Goal: Transaction & Acquisition: Purchase product/service

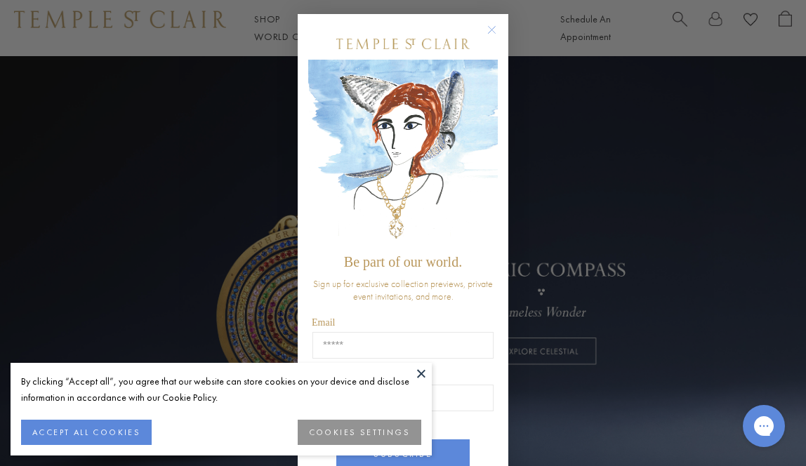
click at [59, 415] on div "By clicking “Accept all”, you agree that our website can store cookies on your …" at bounding box center [221, 396] width 400 height 46
click at [56, 432] on button "ACCEPT ALL COOKIES" at bounding box center [86, 432] width 131 height 25
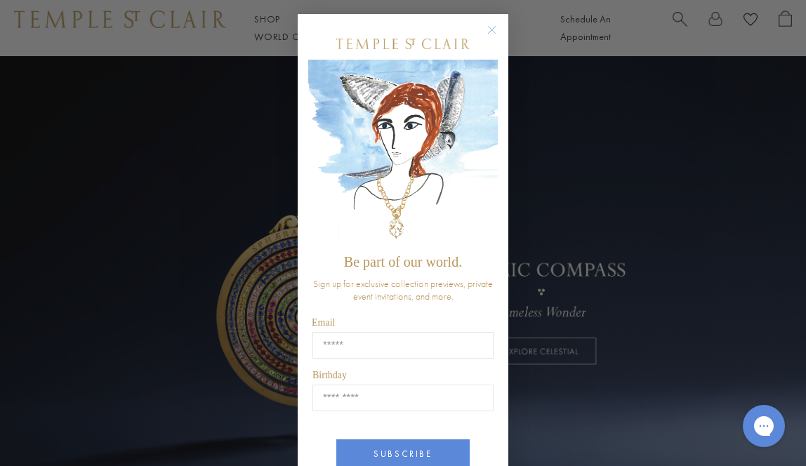
click at [493, 28] on icon "Close dialog" at bounding box center [491, 30] width 7 height 7
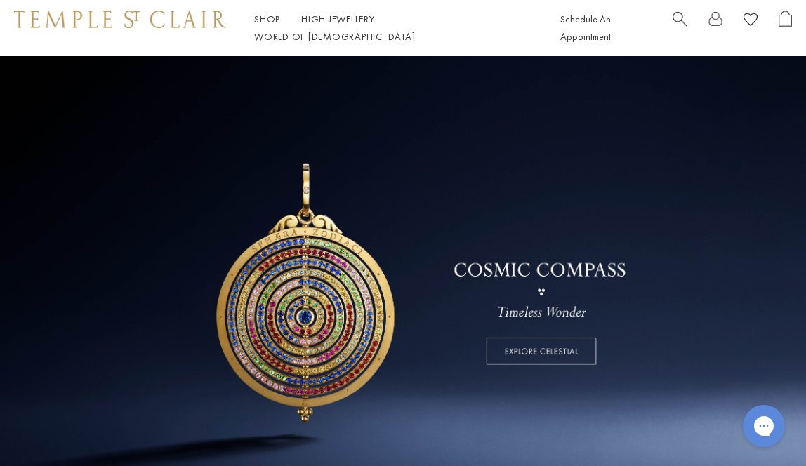
click at [519, 347] on link at bounding box center [403, 284] width 806 height 456
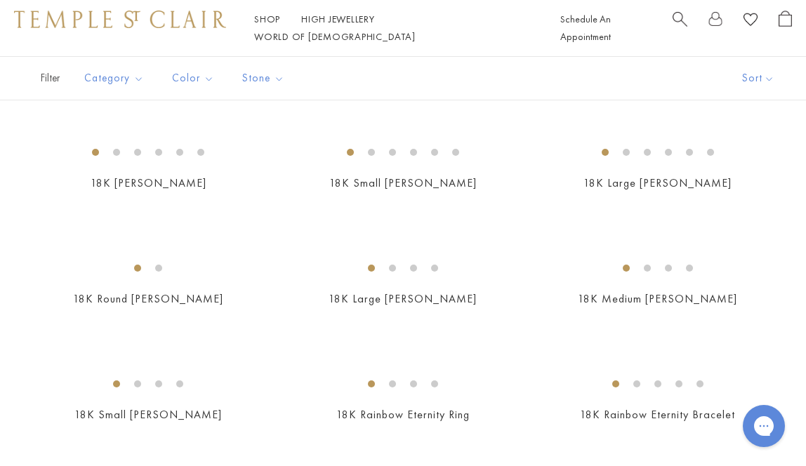
scroll to position [1210, 0]
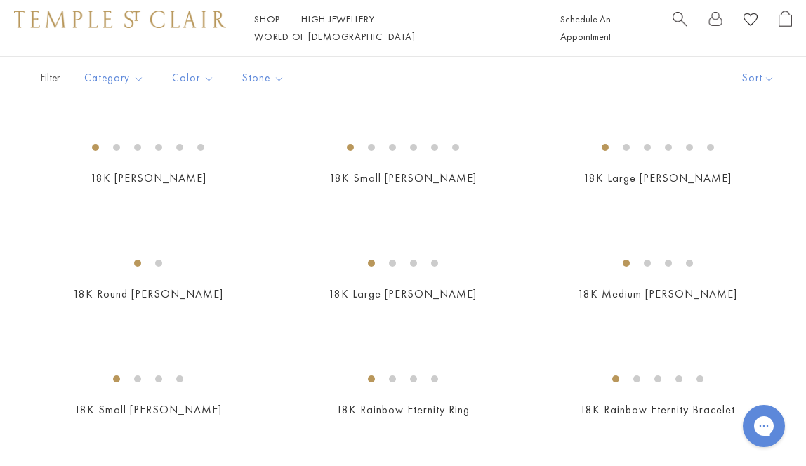
click at [0, 0] on img at bounding box center [0, 0] width 0 height 0
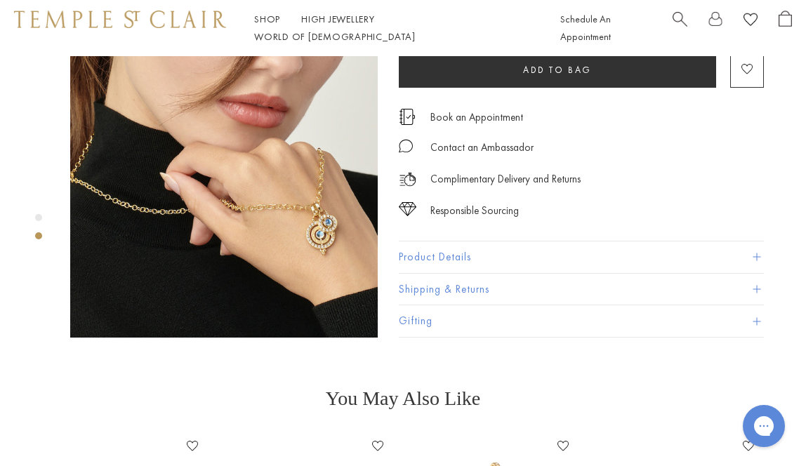
scroll to position [355, 0]
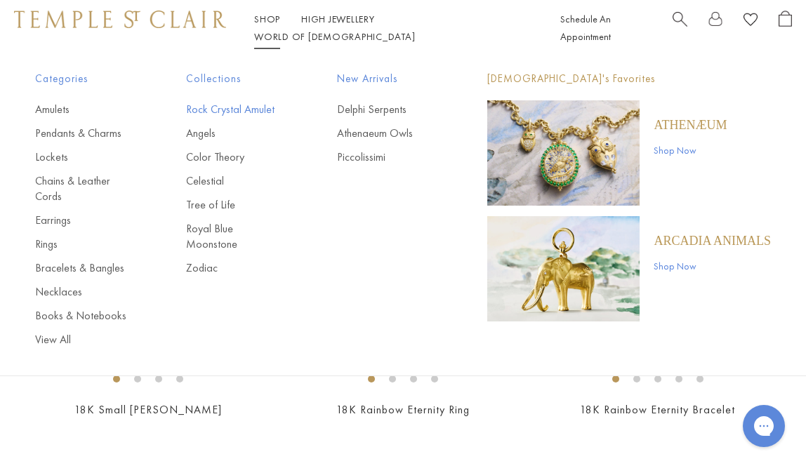
click at [244, 111] on link "Rock Crystal Amulet" at bounding box center [233, 109] width 95 height 15
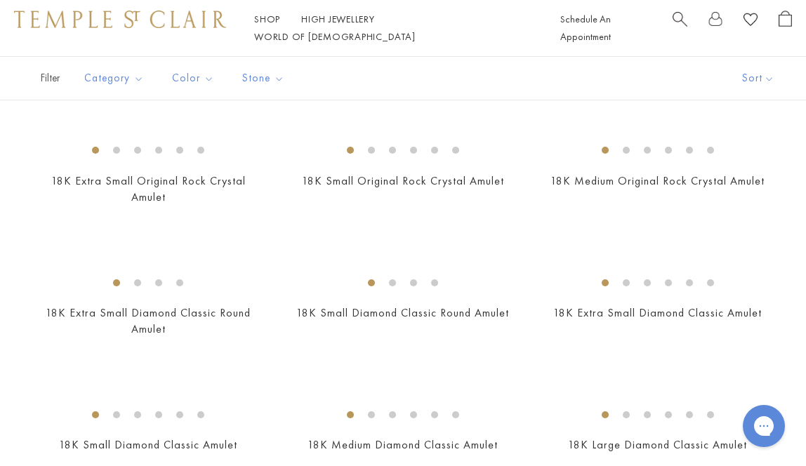
scroll to position [999, 0]
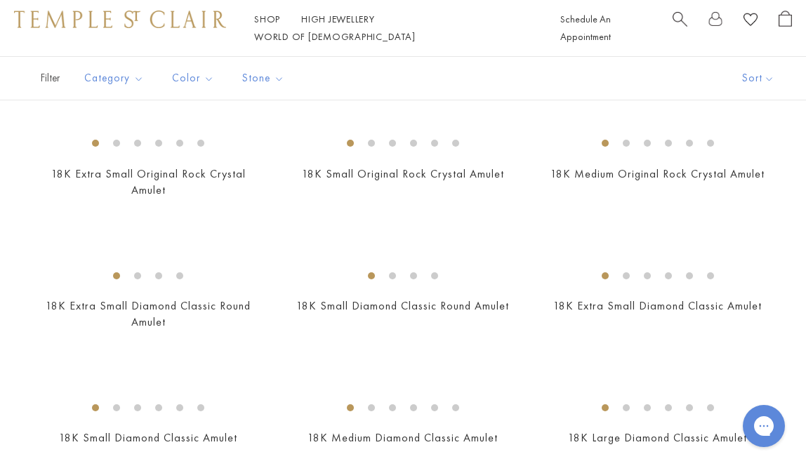
click at [0, 0] on img at bounding box center [0, 0] width 0 height 0
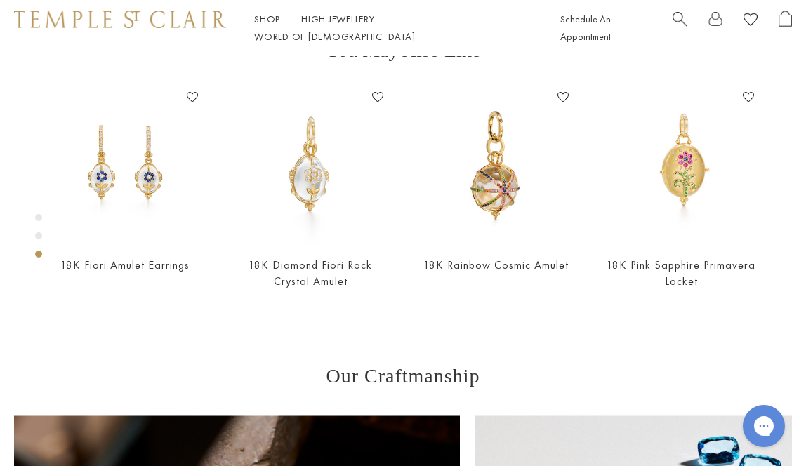
scroll to position [517, 1]
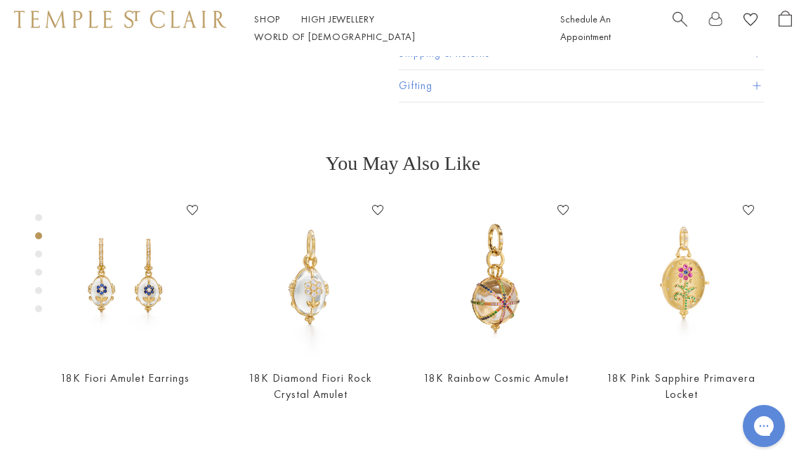
scroll to position [378, 0]
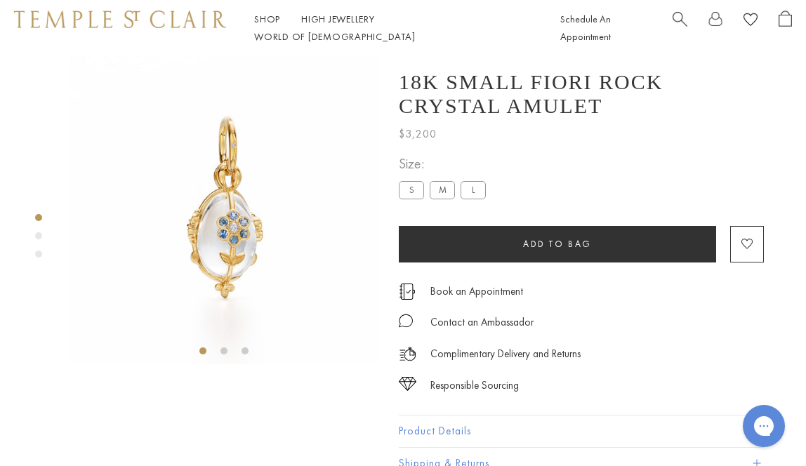
click at [36, 236] on div "Product gallery navigation" at bounding box center [38, 235] width 7 height 7
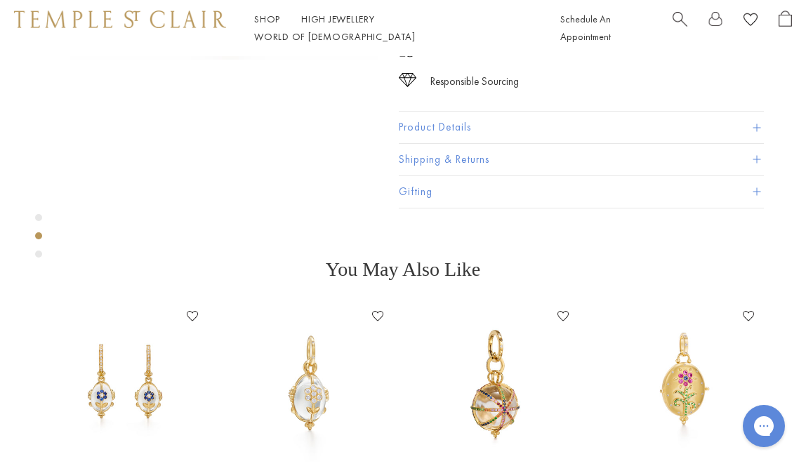
scroll to position [307, 0]
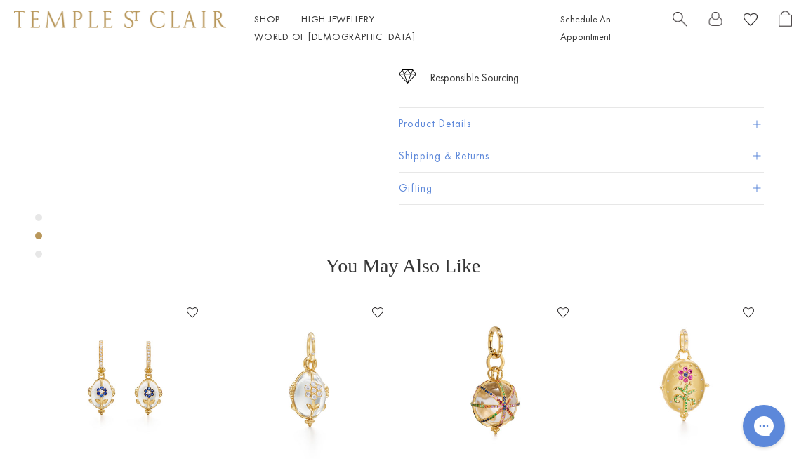
click at [36, 236] on div "Product gallery navigation" at bounding box center [38, 235] width 7 height 7
click at [39, 255] on div "Product gallery navigation" at bounding box center [38, 254] width 7 height 7
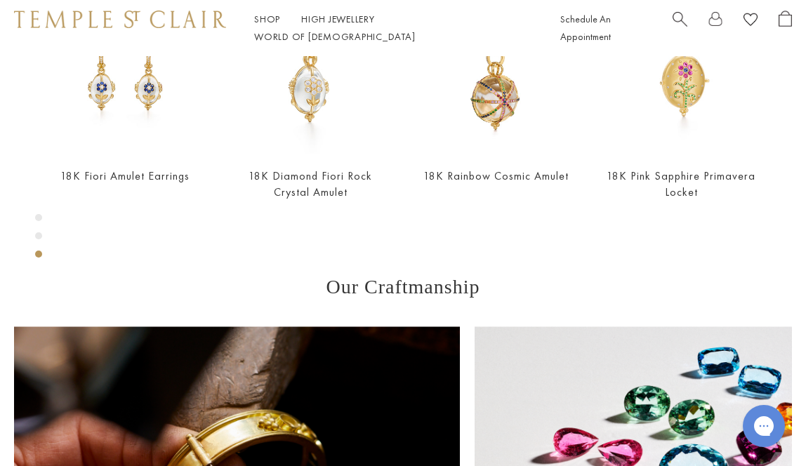
scroll to position [615, 0]
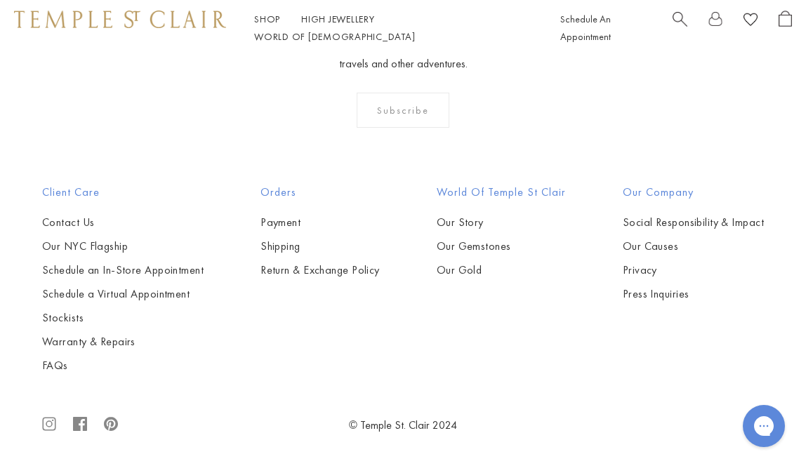
scroll to position [6072, 0]
click at [0, 0] on img at bounding box center [0, 0] width 0 height 0
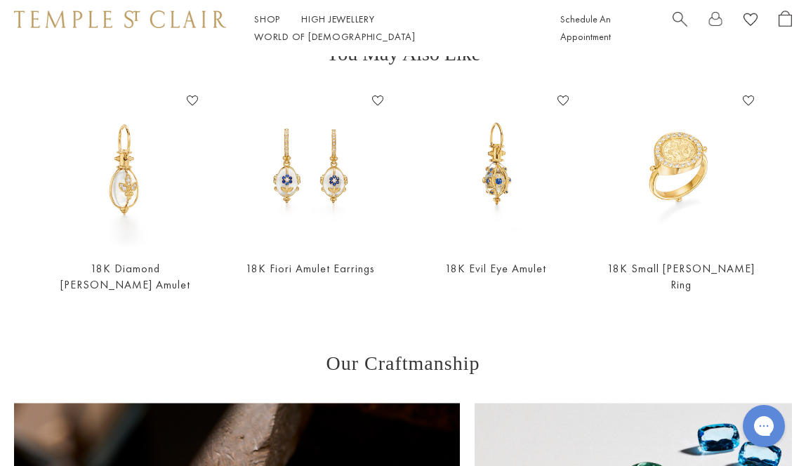
scroll to position [432, 0]
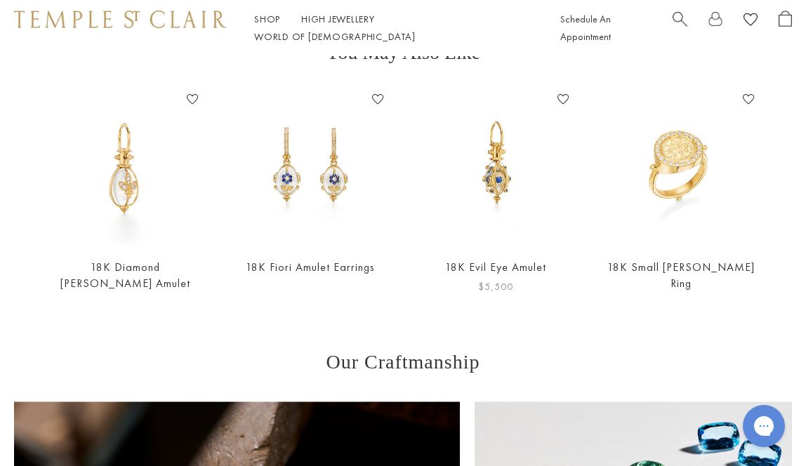
click at [492, 173] on img at bounding box center [495, 166] width 157 height 157
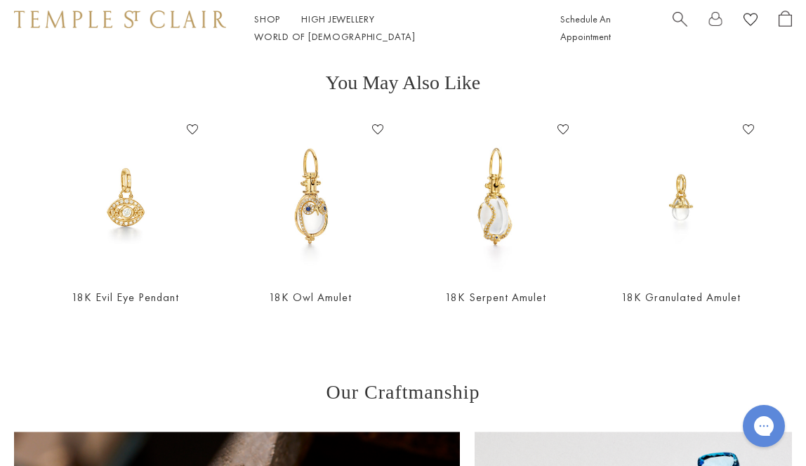
scroll to position [406, 0]
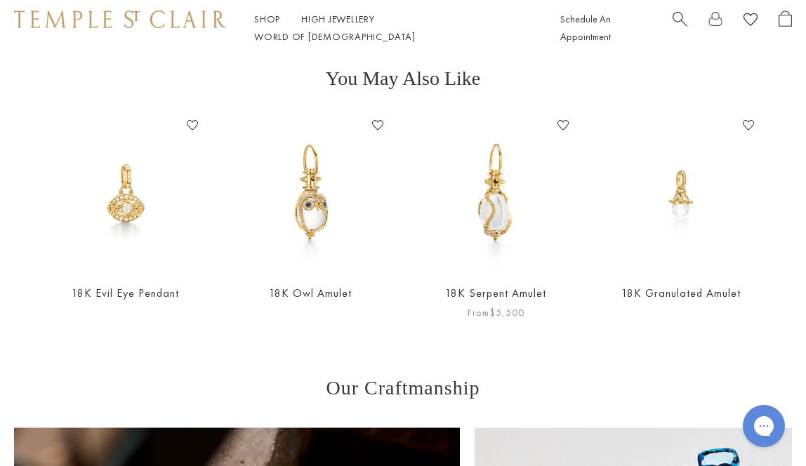
click at [503, 202] on img at bounding box center [495, 192] width 157 height 157
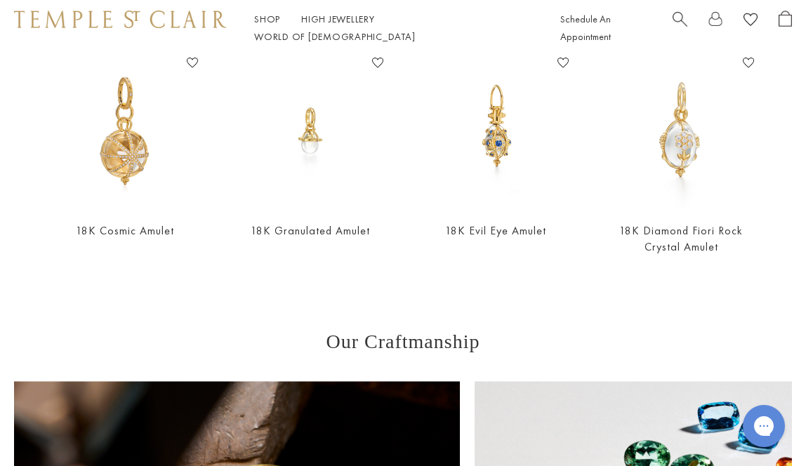
scroll to position [542, 0]
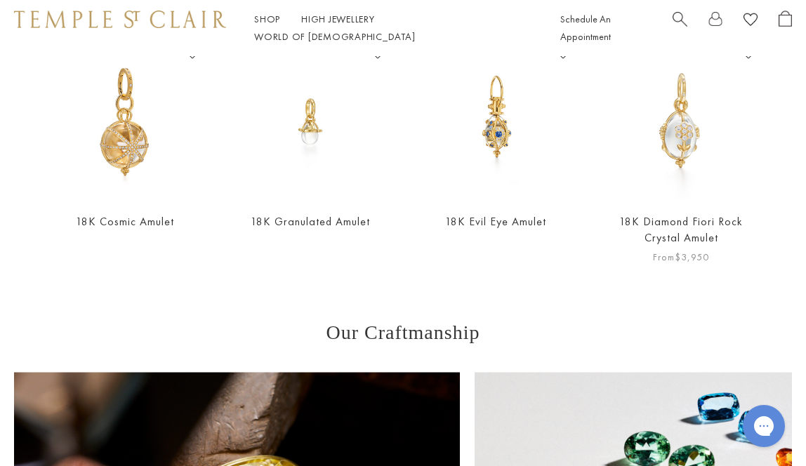
click at [703, 153] on img at bounding box center [680, 121] width 157 height 157
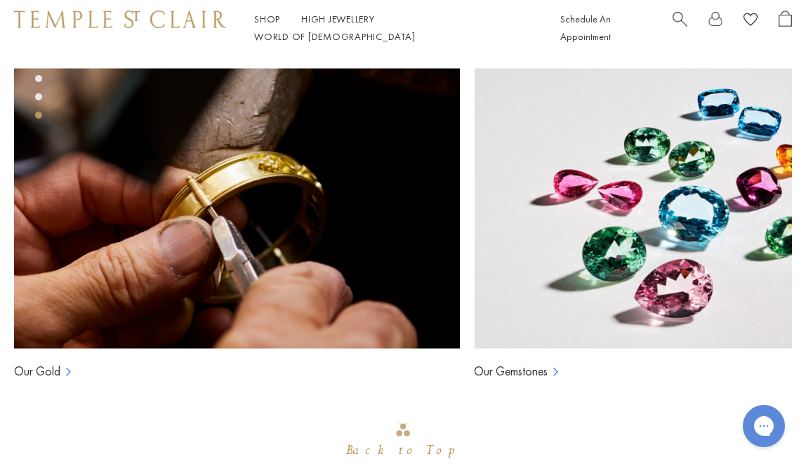
scroll to position [855, 0]
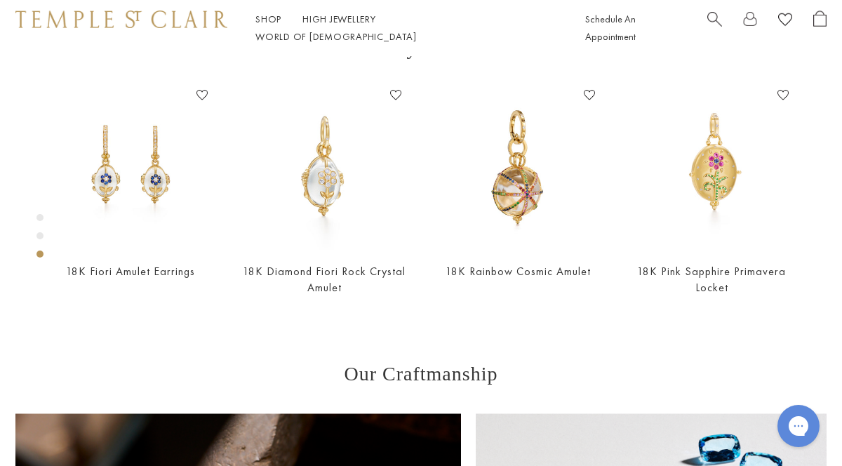
scroll to position [528, 0]
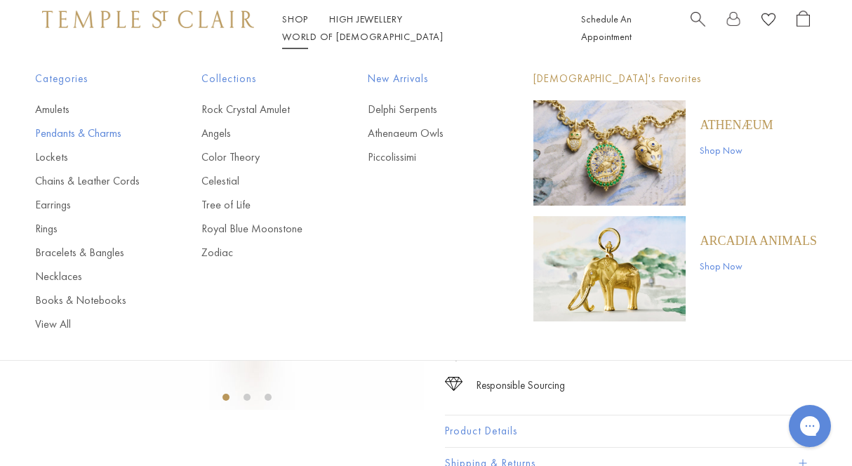
click at [52, 133] on link "Pendants & Charms" at bounding box center [90, 133] width 110 height 15
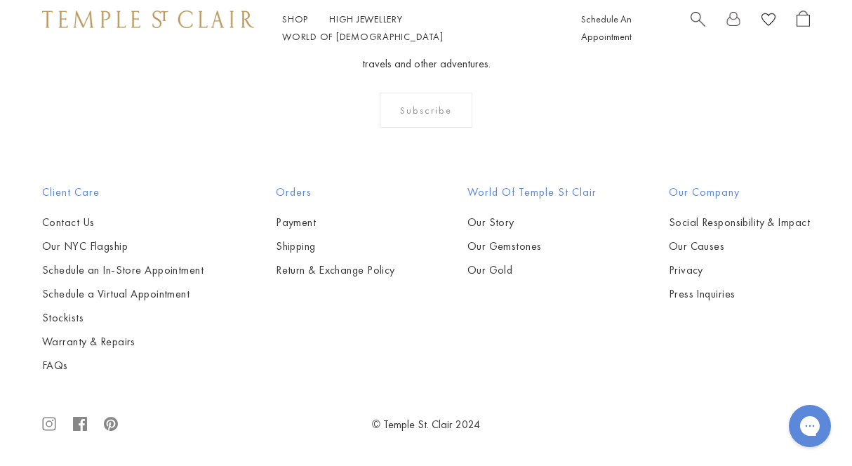
scroll to position [4844, 0]
click at [0, 0] on img at bounding box center [0, 0] width 0 height 0
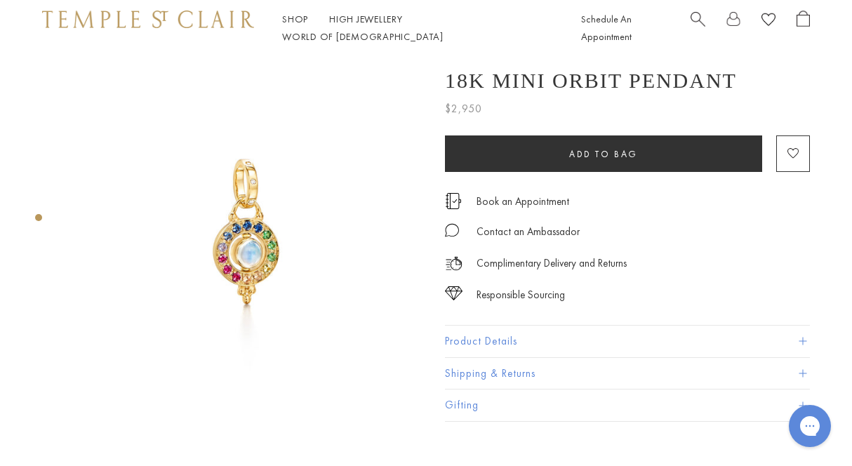
scroll to position [6, 0]
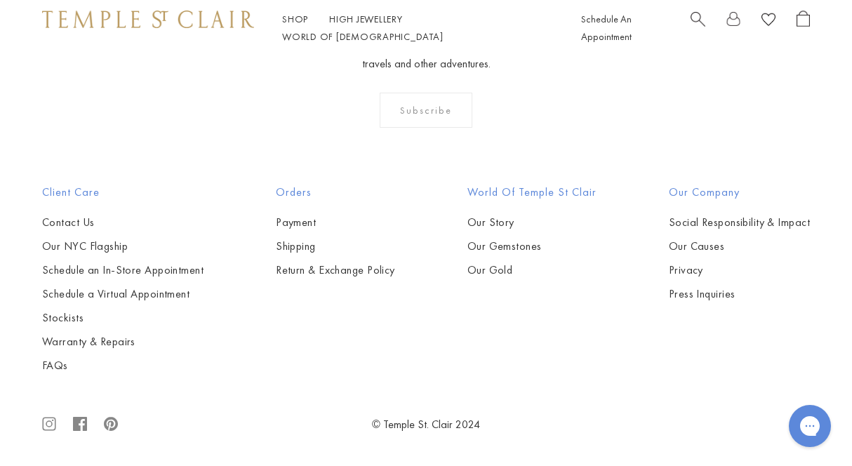
scroll to position [4717, 0]
click at [0, 0] on img at bounding box center [0, 0] width 0 height 0
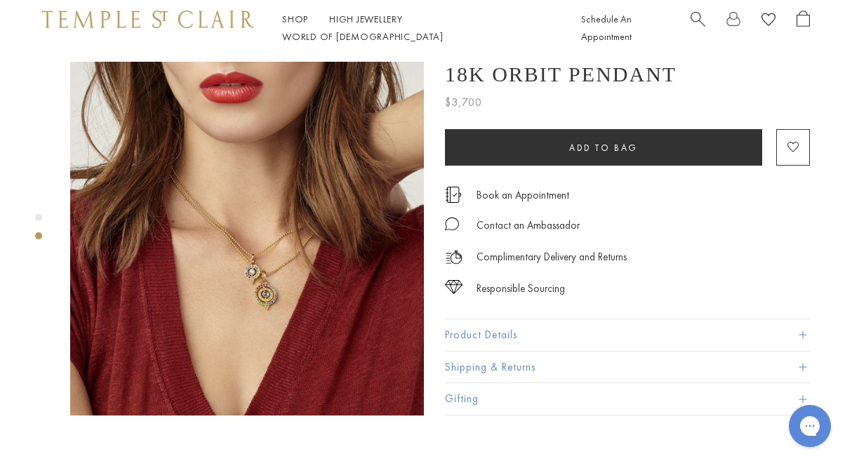
scroll to position [373, 0]
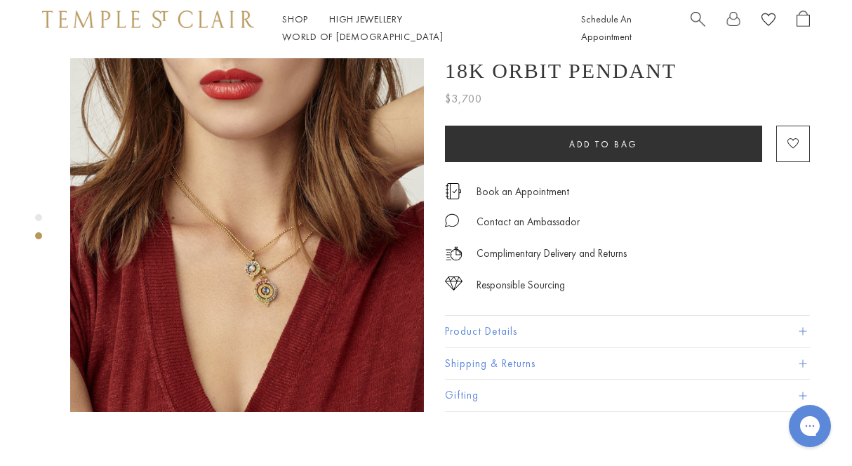
click at [495, 316] on button "Product Details" at bounding box center [627, 332] width 365 height 32
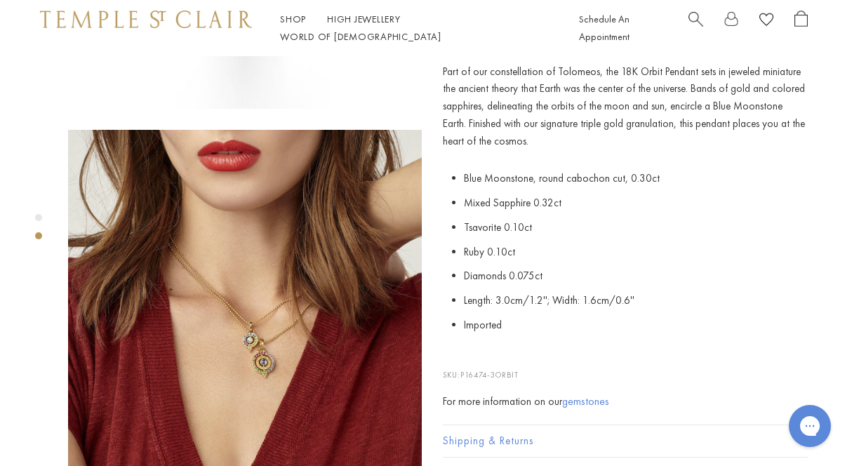
scroll to position [301, 3]
click at [276, 318] on img at bounding box center [244, 307] width 354 height 354
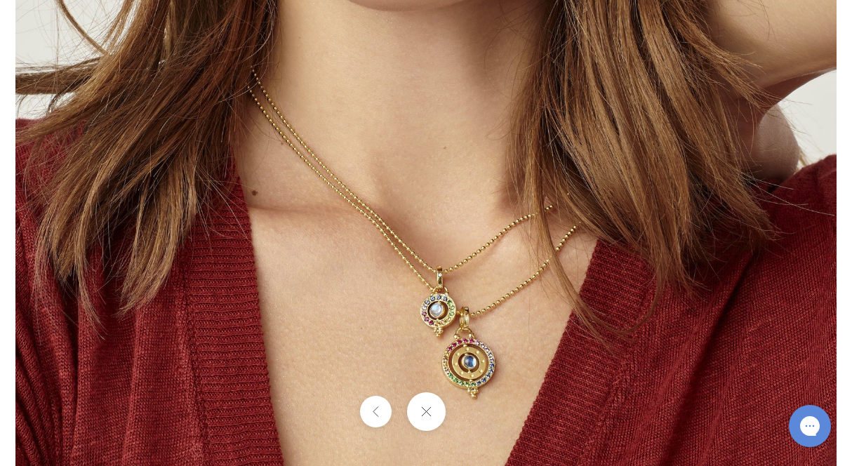
click at [426, 413] on button at bounding box center [425, 411] width 39 height 39
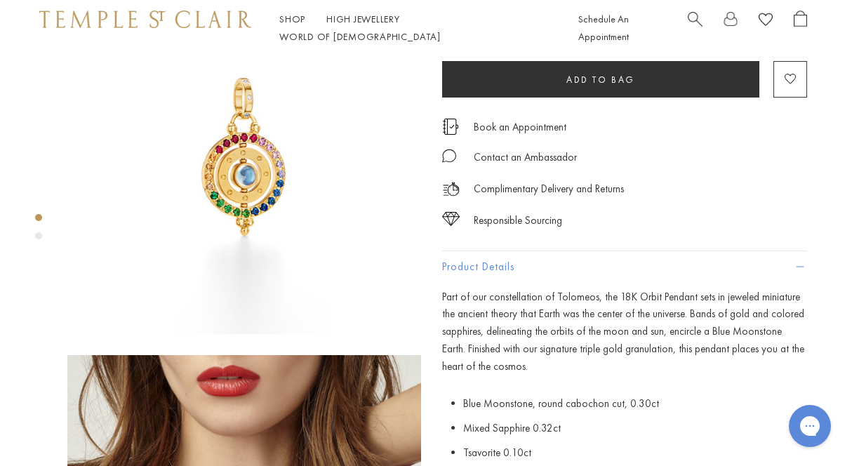
scroll to position [0, 3]
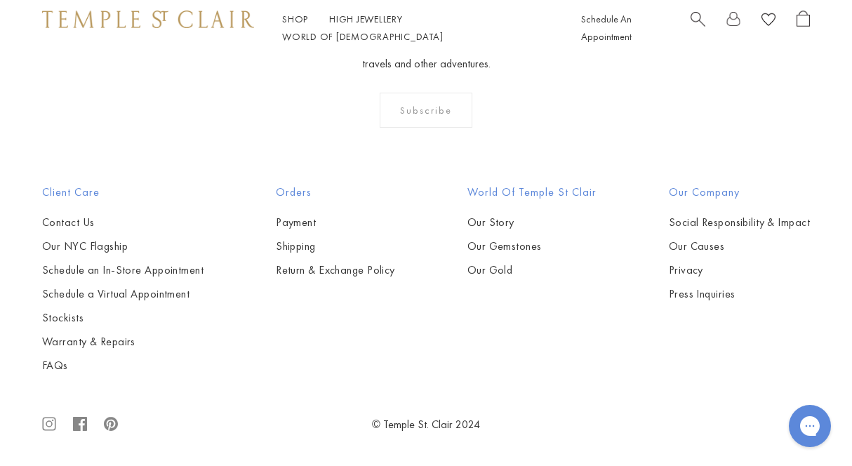
scroll to position [6413, 0]
click at [0, 0] on img at bounding box center [0, 0] width 0 height 0
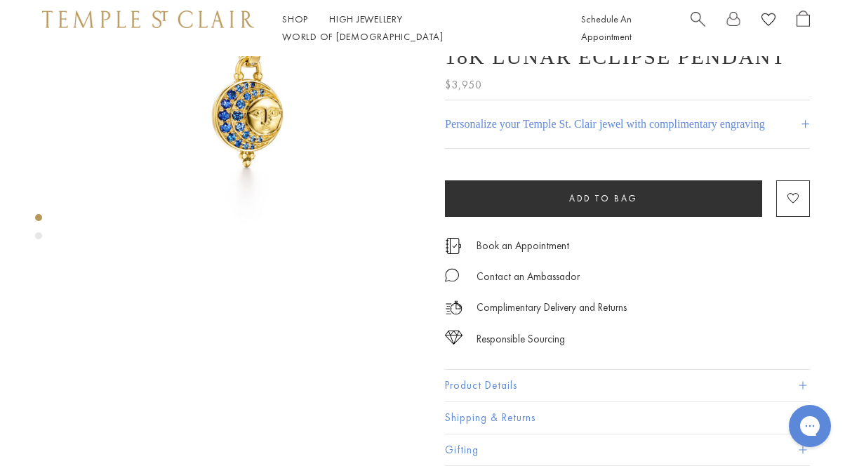
scroll to position [164, 0]
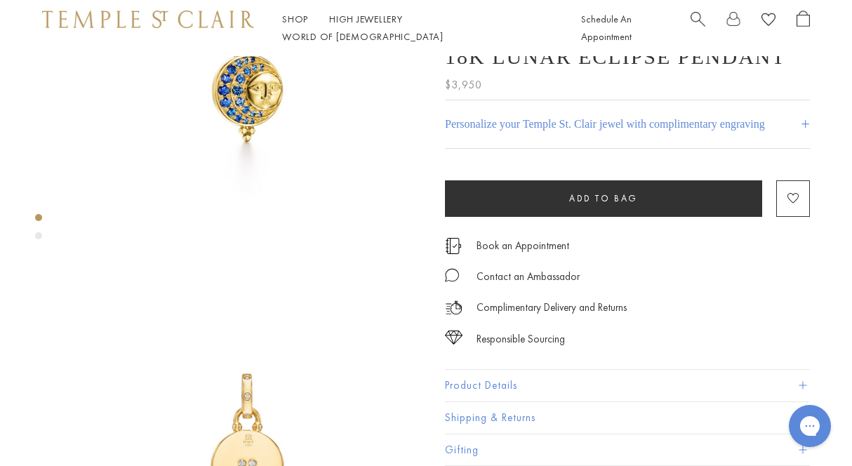
click at [498, 381] on button "Product Details" at bounding box center [627, 386] width 365 height 32
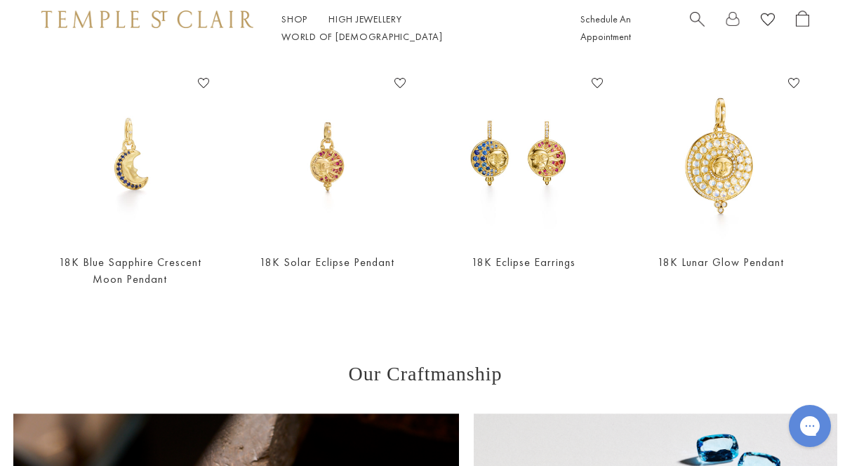
scroll to position [809, 2]
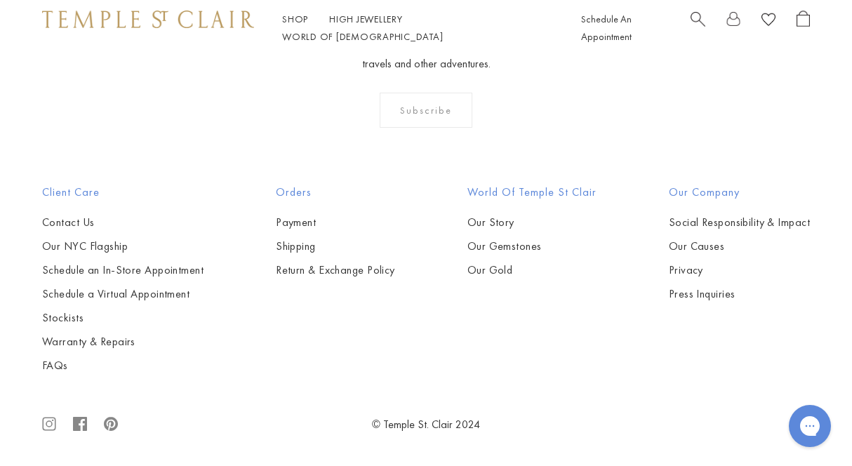
scroll to position [4788, 0]
click at [0, 0] on img at bounding box center [0, 0] width 0 height 0
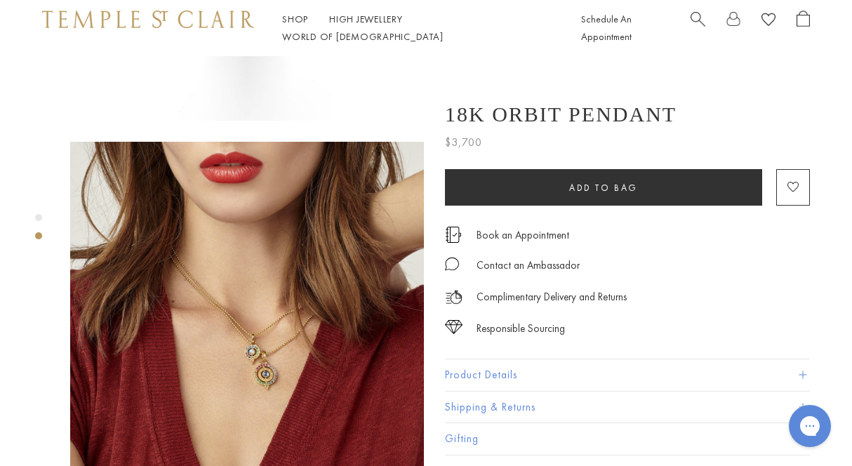
scroll to position [293, 0]
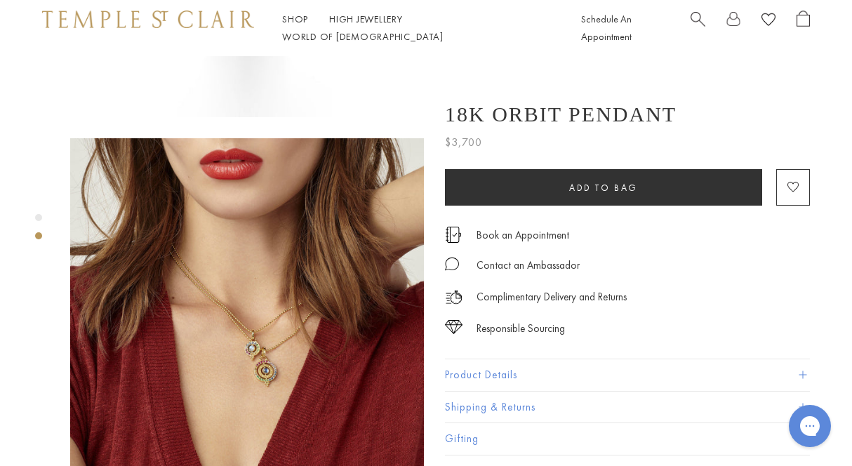
click at [460, 376] on button "Product Details" at bounding box center [627, 375] width 365 height 32
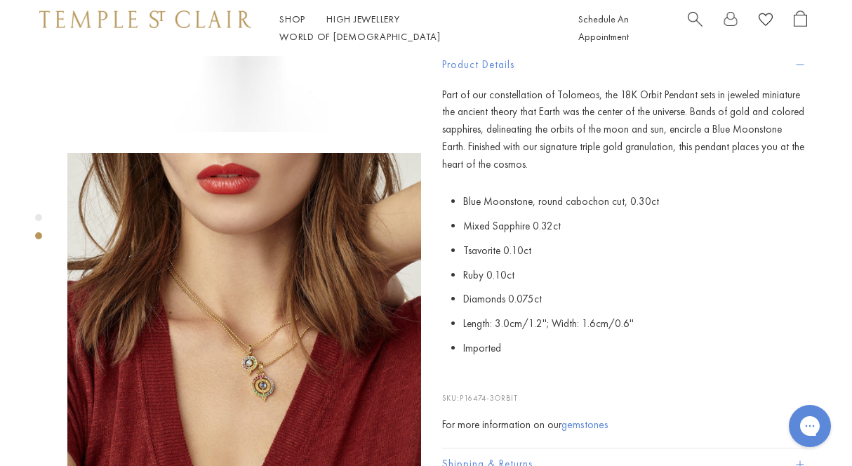
scroll to position [281, 3]
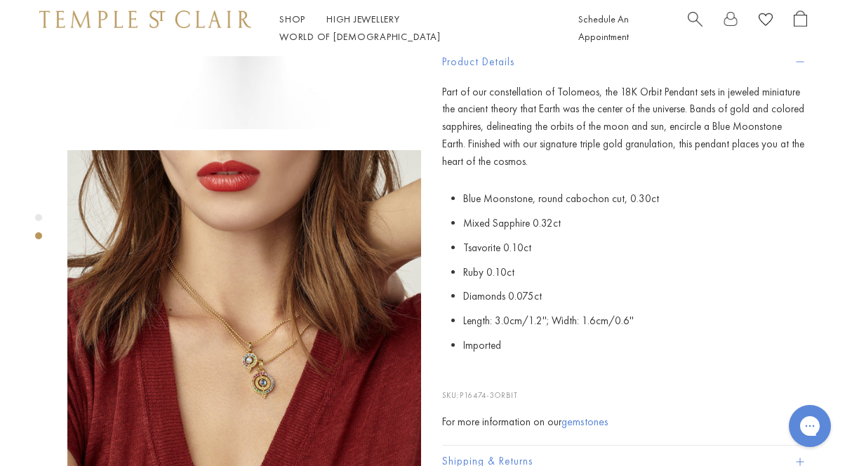
click at [268, 333] on img at bounding box center [244, 327] width 354 height 354
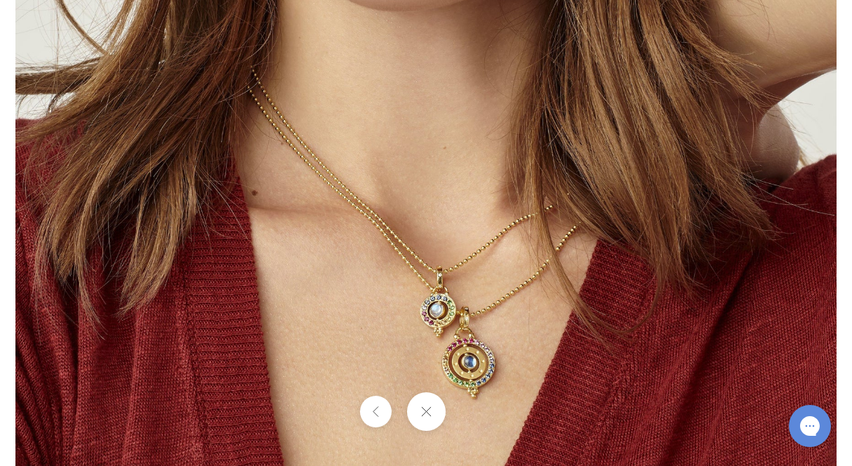
click at [426, 402] on button at bounding box center [425, 411] width 39 height 39
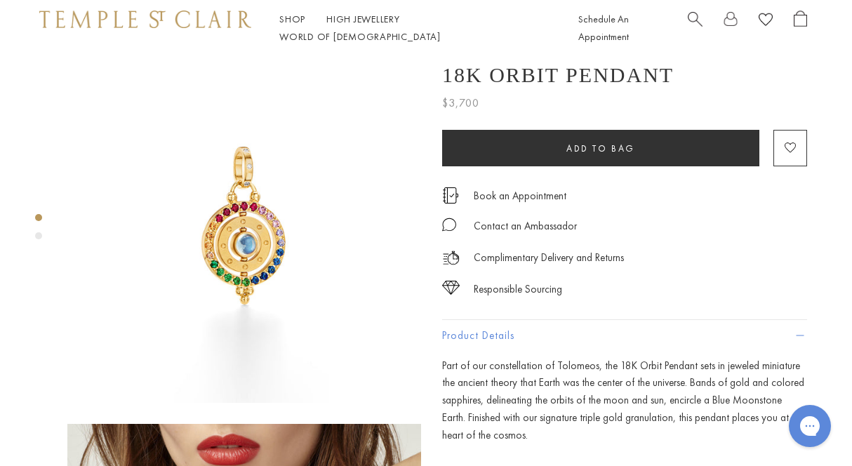
scroll to position [0, 3]
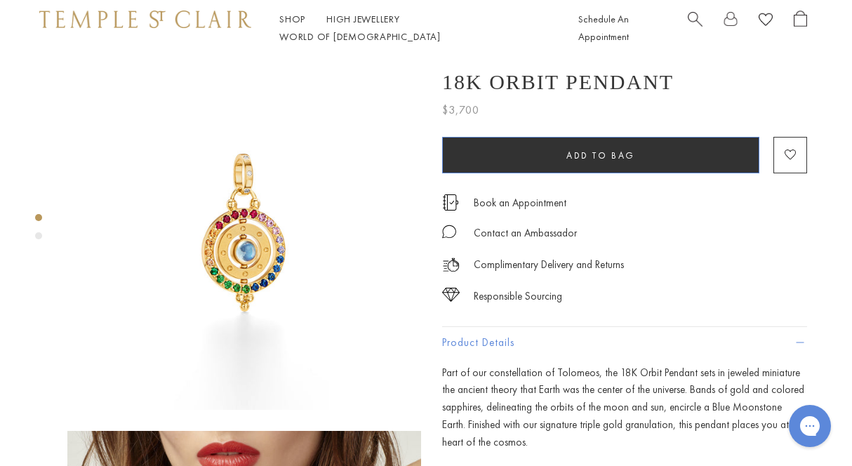
click at [547, 165] on button "Add to bag" at bounding box center [600, 156] width 317 height 36
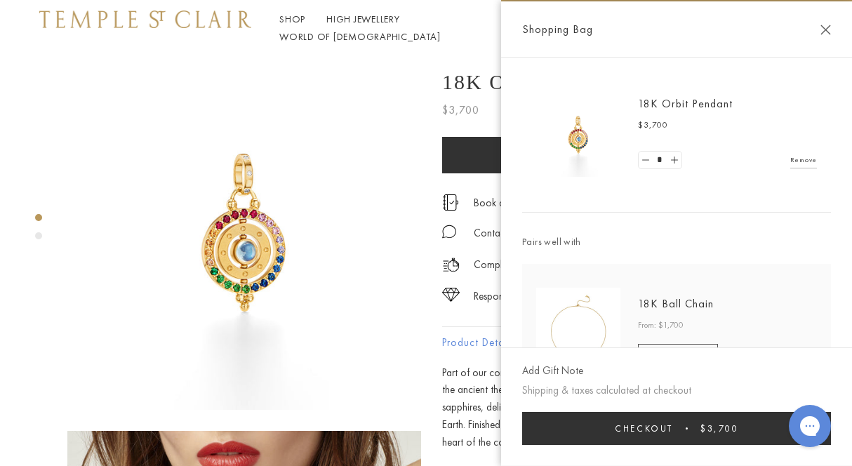
scroll to position [71, 0]
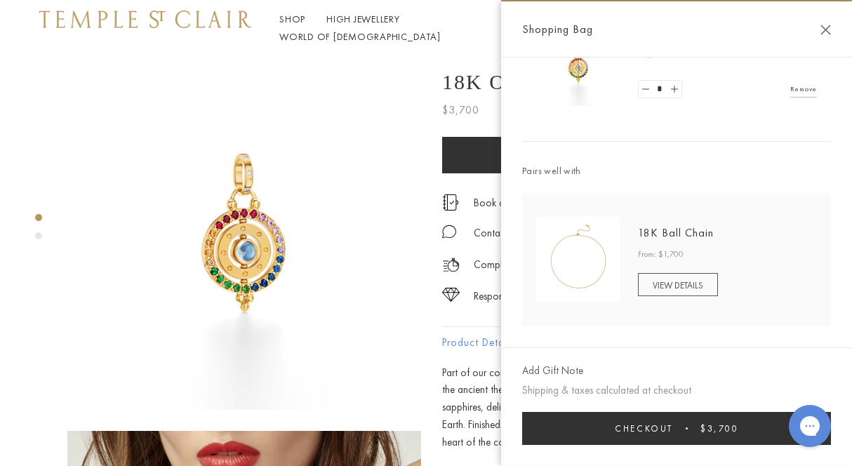
click at [426, 86] on div at bounding box center [230, 420] width 466 height 728
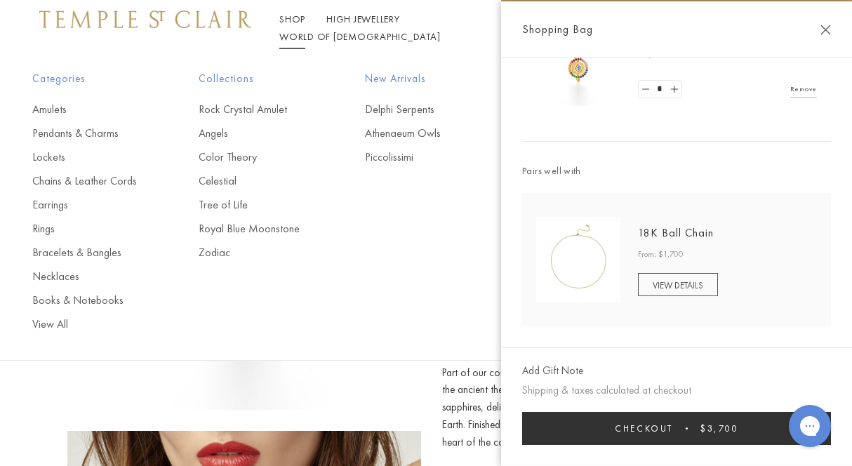
click at [295, 25] on link "Shop Shop" at bounding box center [292, 19] width 26 height 13
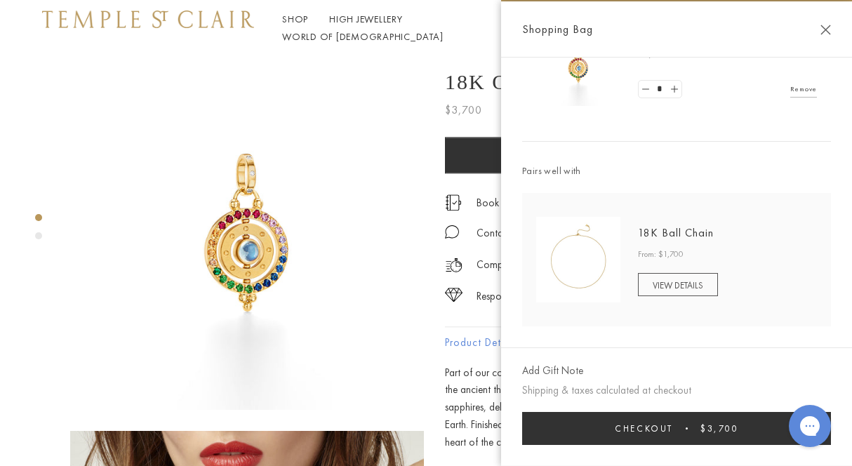
click at [297, 22] on link "Shop Shop" at bounding box center [295, 19] width 26 height 13
click at [824, 29] on button "Close Shopping Bag" at bounding box center [825, 30] width 11 height 11
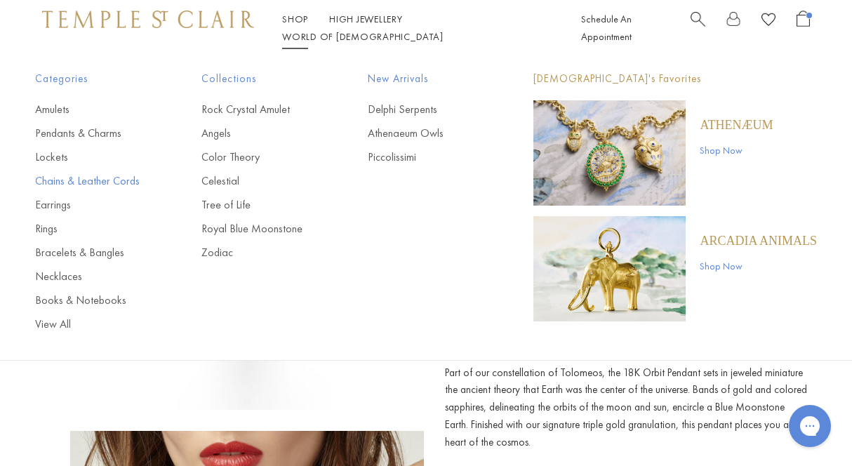
click at [70, 174] on link "Chains & Leather Cords" at bounding box center [90, 180] width 110 height 15
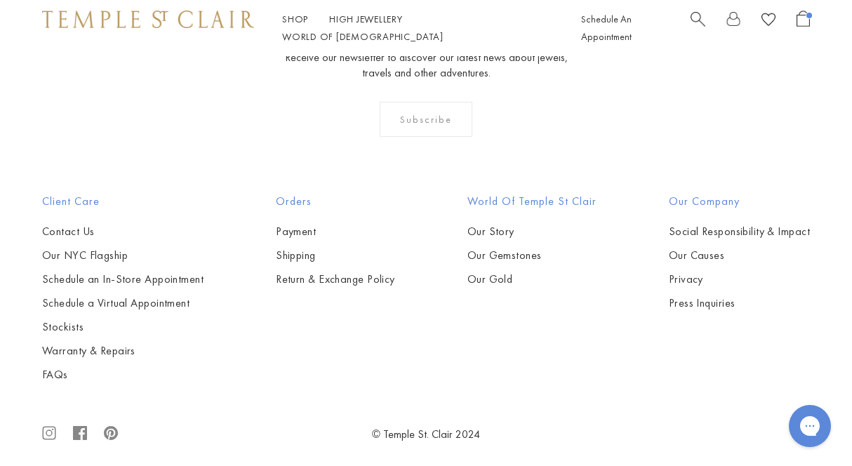
scroll to position [1083, 0]
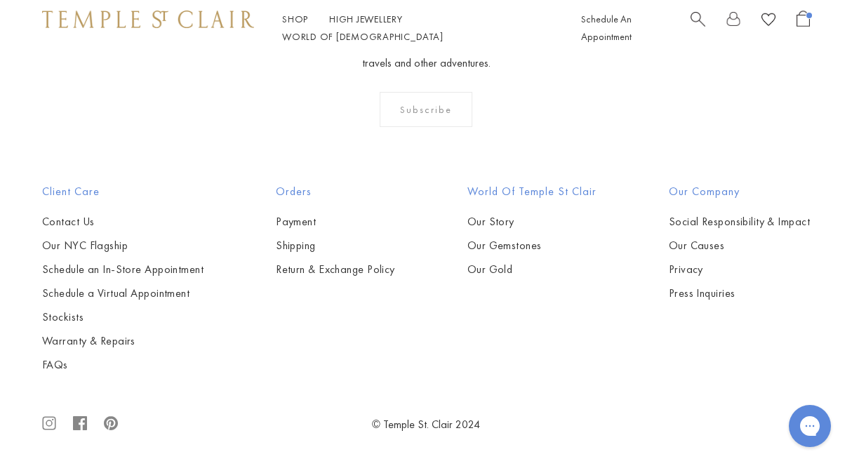
click at [0, 0] on img at bounding box center [0, 0] width 0 height 0
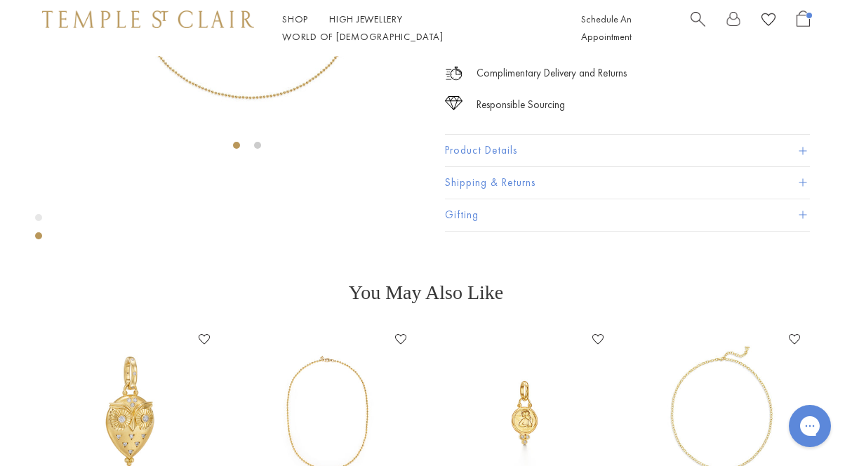
scroll to position [258, 0]
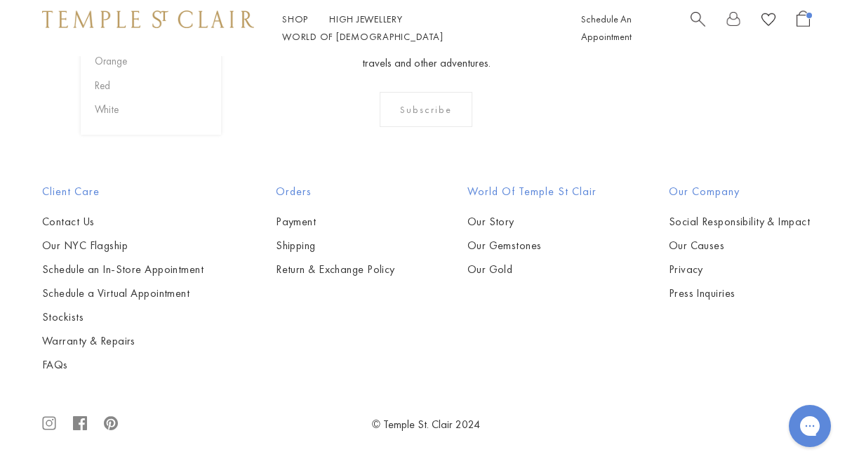
scroll to position [1130, 0]
click at [0, 0] on img at bounding box center [0, 0] width 0 height 0
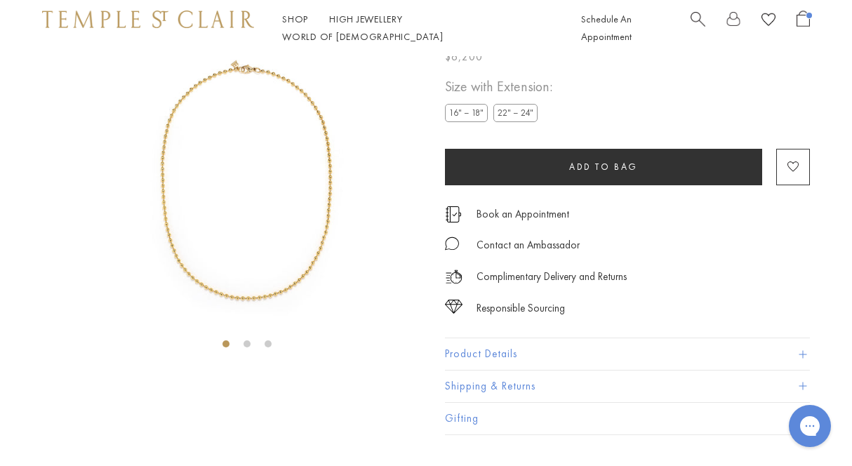
scroll to position [56, 0]
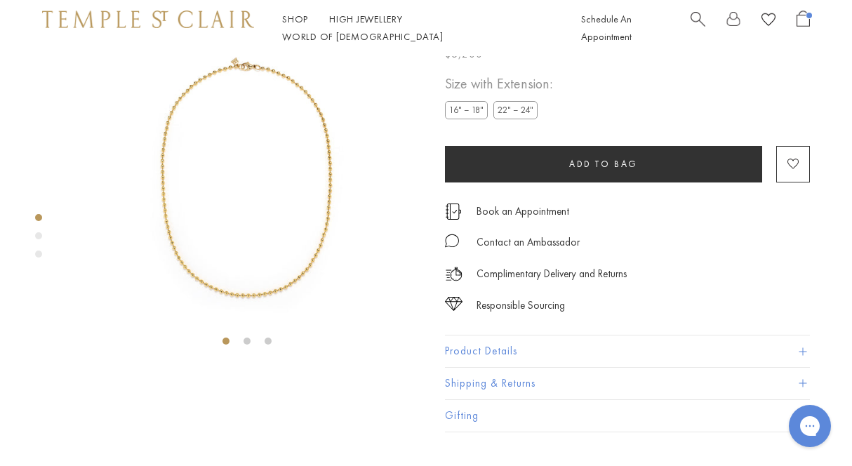
click at [513, 119] on label "22" – 24"" at bounding box center [515, 111] width 44 height 18
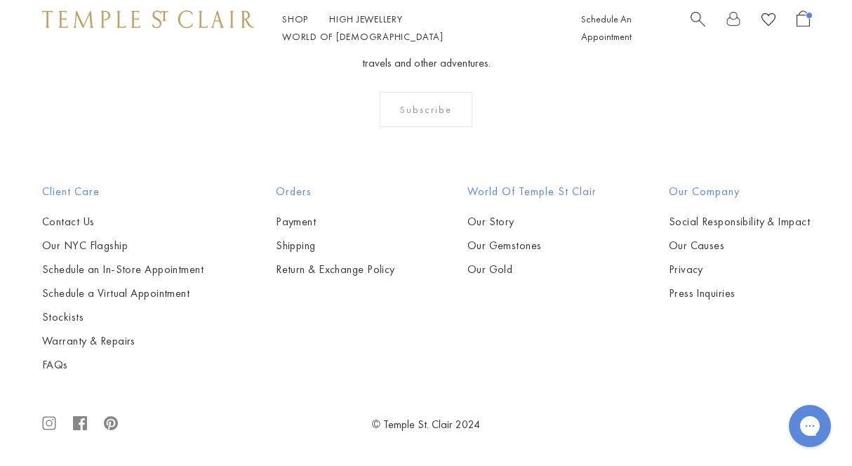
click at [0, 0] on img at bounding box center [0, 0] width 0 height 0
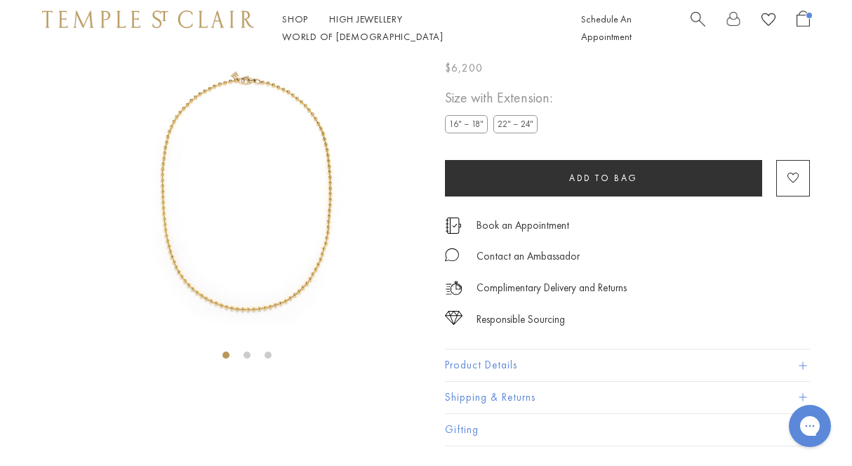
scroll to position [56, 0]
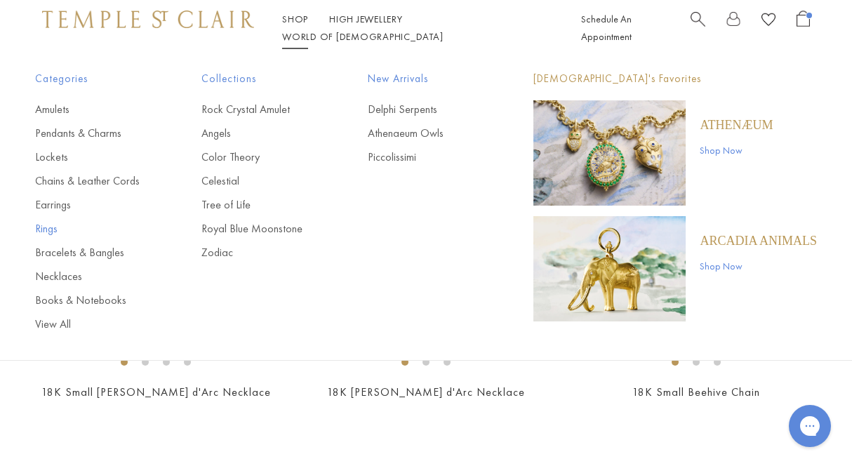
click at [48, 232] on link "Rings" at bounding box center [90, 228] width 110 height 15
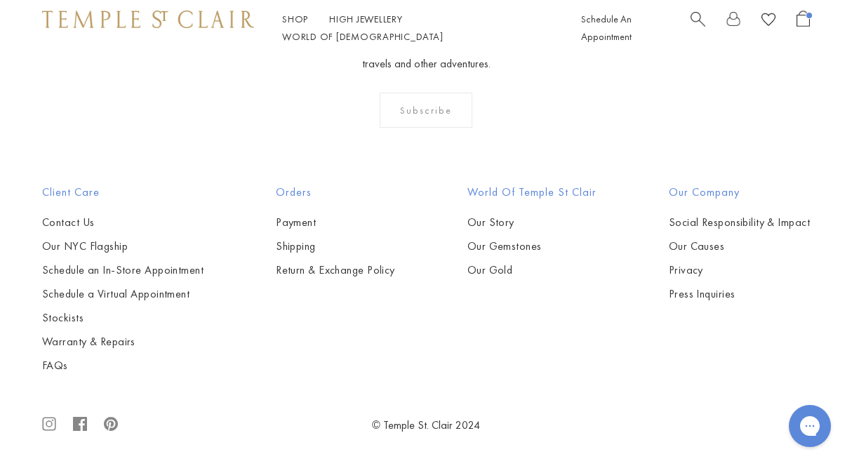
scroll to position [4688, 0]
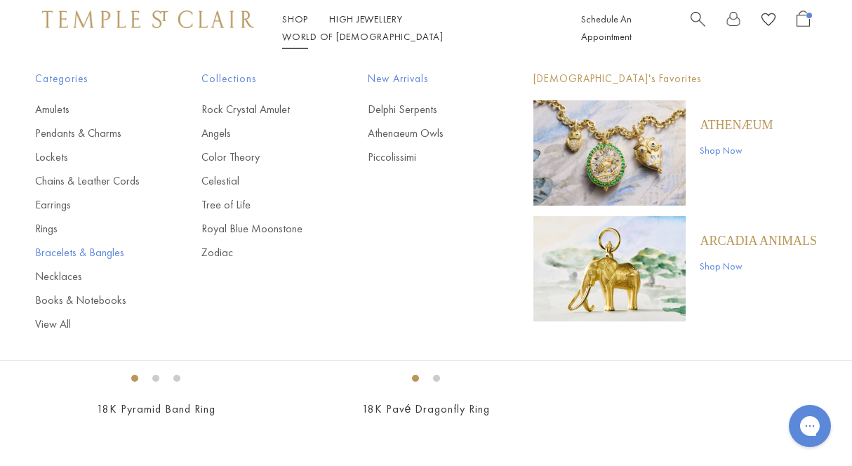
click at [58, 248] on link "Bracelets & Bangles" at bounding box center [90, 252] width 110 height 15
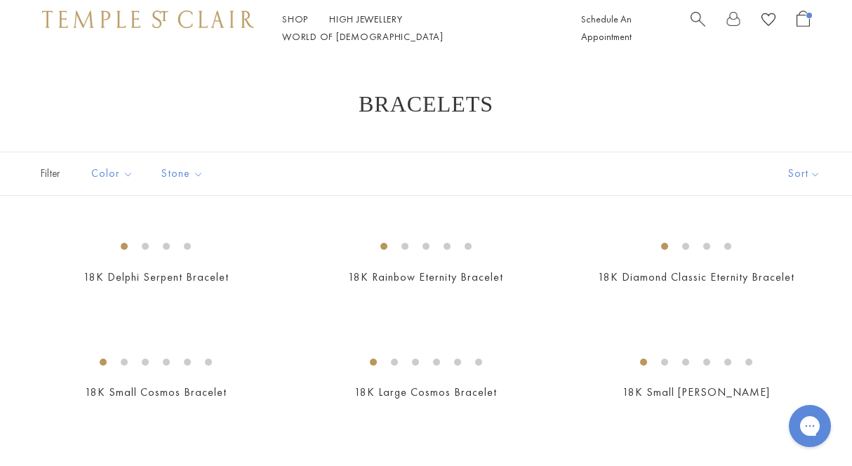
click at [802, 27] on span "Open Shopping Bag" at bounding box center [803, 19] width 13 height 16
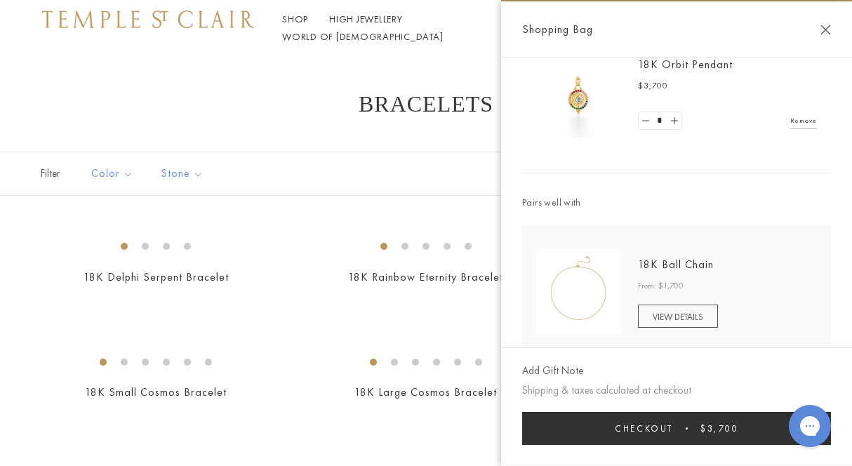
scroll to position [71, 0]
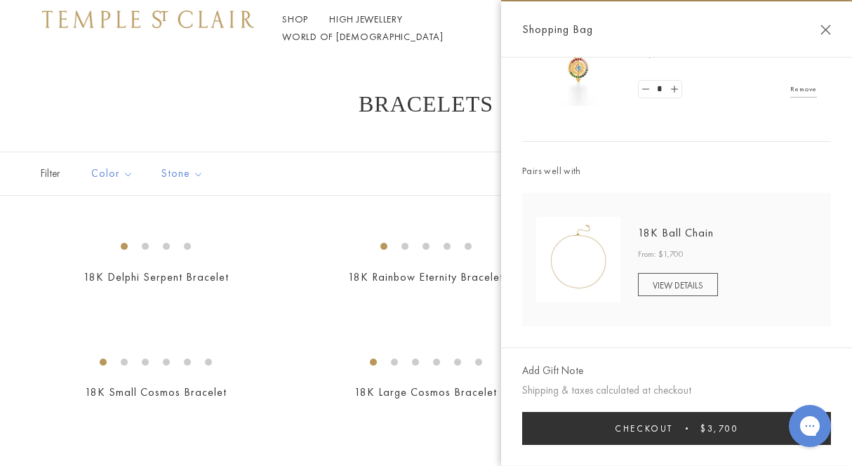
click at [685, 437] on button "Checkout $3,700" at bounding box center [676, 428] width 309 height 33
